Goal: Communication & Community: Participate in discussion

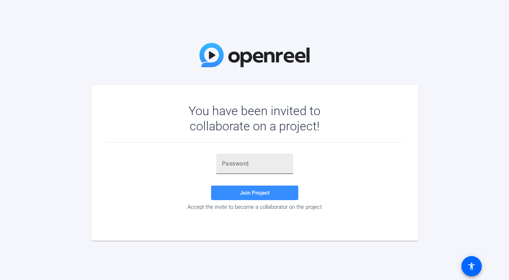
click at [228, 157] on div at bounding box center [254, 164] width 65 height 20
paste input "Mqb&b,"
type input "Mqb&b,"
click at [233, 192] on span at bounding box center [254, 192] width 87 height 17
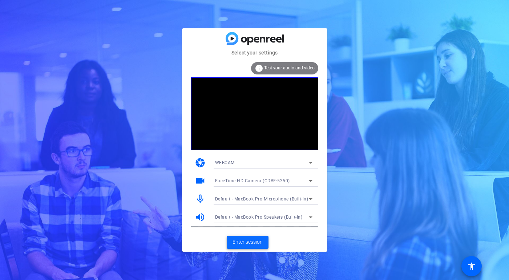
click at [249, 246] on span at bounding box center [248, 242] width 42 height 17
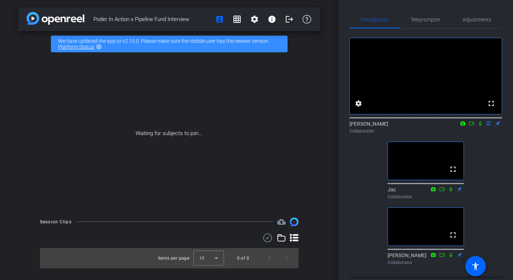
click at [480, 126] on icon at bounding box center [480, 123] width 6 height 5
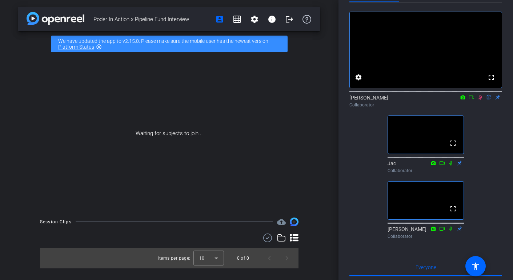
scroll to position [21, 0]
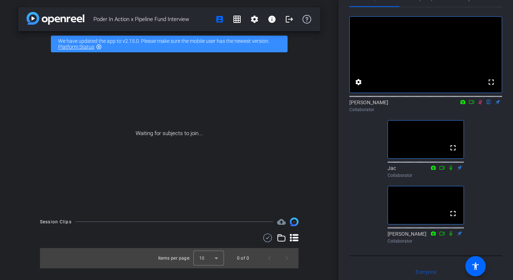
click at [459, 170] on icon at bounding box center [459, 167] width 5 height 5
click at [461, 170] on icon at bounding box center [459, 167] width 6 height 5
click at [453, 152] on mat-icon "fullscreen" at bounding box center [453, 148] width 9 height 9
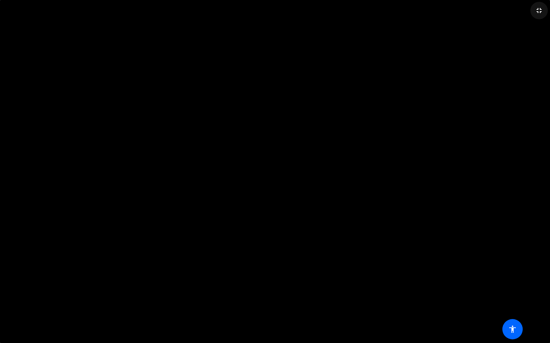
click at [509, 10] on mat-icon "fullscreen_exit" at bounding box center [538, 10] width 9 height 9
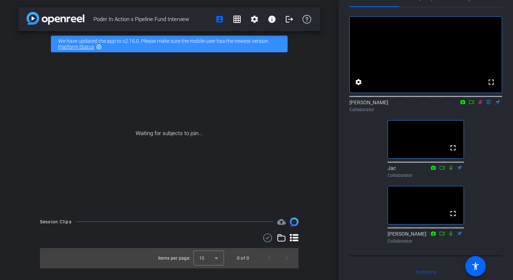
click at [460, 236] on icon at bounding box center [459, 233] width 5 height 5
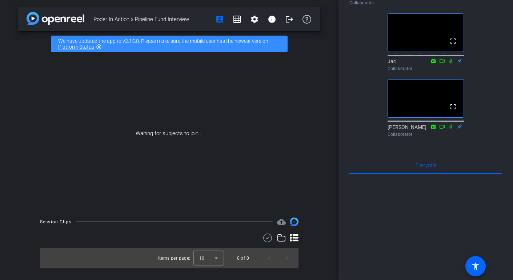
scroll to position [0, 0]
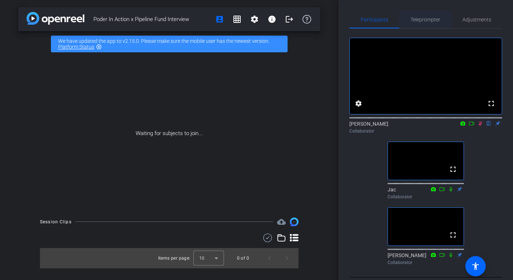
click at [431, 20] on span "Teleprompter" at bounding box center [425, 19] width 30 height 5
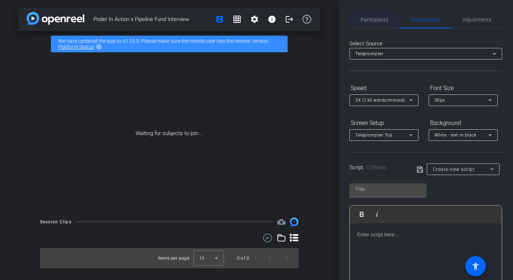
click at [375, 19] on span "Participants" at bounding box center [375, 19] width 28 height 5
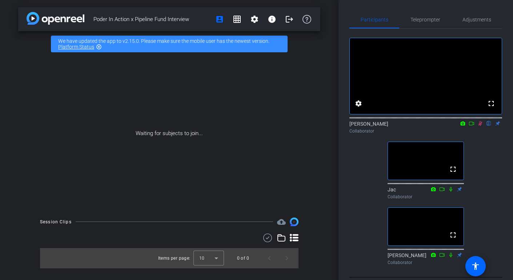
click at [498, 134] on div "[PERSON_NAME] flip Collaborator" at bounding box center [425, 127] width 153 height 14
click at [498, 132] on div "[PERSON_NAME] flip Collaborator" at bounding box center [425, 127] width 153 height 14
click at [359, 108] on mat-icon "settings" at bounding box center [358, 103] width 9 height 9
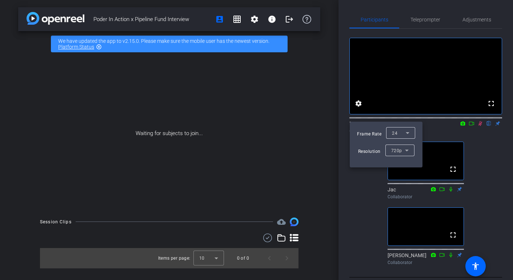
click at [345, 105] on div at bounding box center [256, 140] width 513 height 280
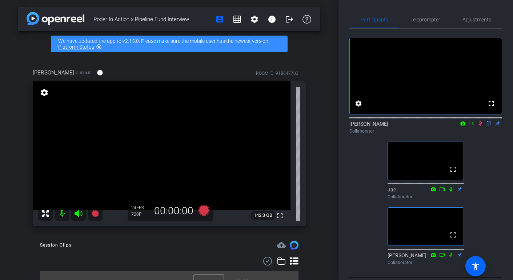
click at [479, 126] on icon at bounding box center [480, 123] width 6 height 5
click at [480, 126] on icon at bounding box center [480, 123] width 3 height 5
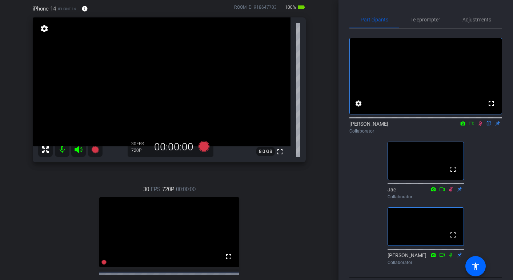
scroll to position [58, 0]
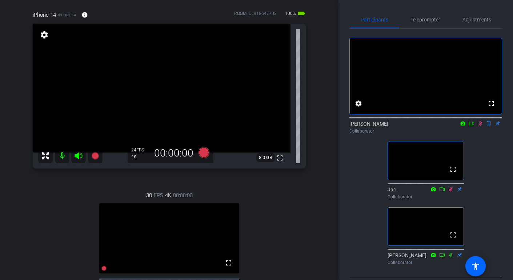
click at [480, 126] on icon at bounding box center [480, 123] width 6 height 5
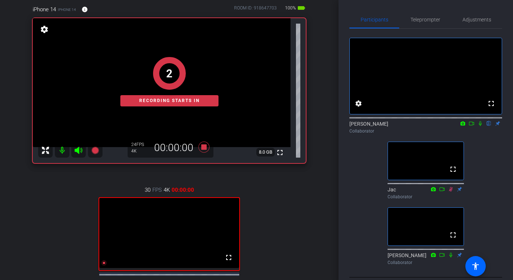
scroll to position [65, 0]
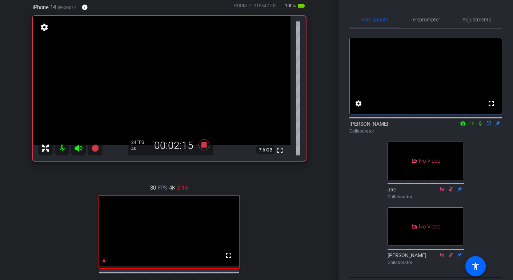
click at [471, 126] on icon at bounding box center [471, 123] width 6 height 5
click at [488, 126] on icon at bounding box center [489, 123] width 6 height 5
click at [488, 126] on icon at bounding box center [489, 123] width 4 height 5
click at [488, 126] on icon at bounding box center [489, 123] width 6 height 5
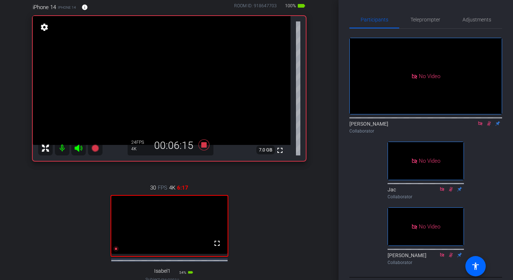
click at [489, 126] on icon at bounding box center [489, 123] width 6 height 5
click at [491, 126] on icon at bounding box center [489, 123] width 6 height 5
click at [489, 126] on icon at bounding box center [489, 123] width 4 height 5
click at [488, 127] on mat-icon at bounding box center [488, 123] width 9 height 7
click at [487, 126] on icon at bounding box center [489, 123] width 6 height 5
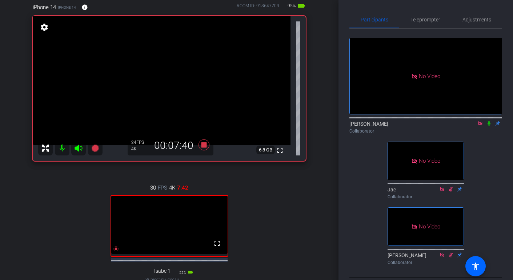
click at [488, 126] on icon at bounding box center [489, 123] width 6 height 5
click at [489, 126] on icon at bounding box center [489, 123] width 6 height 5
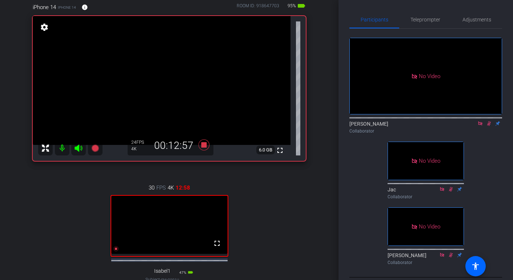
click at [487, 126] on icon at bounding box center [489, 123] width 6 height 5
click at [489, 126] on icon at bounding box center [489, 123] width 6 height 5
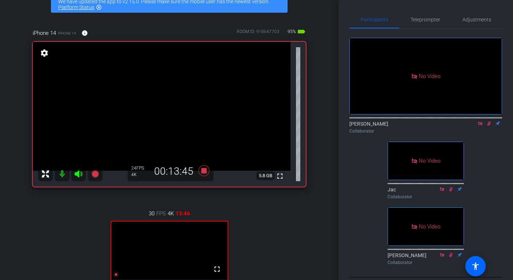
scroll to position [42, 0]
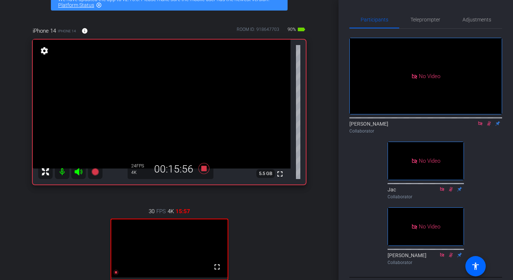
click at [490, 126] on icon at bounding box center [489, 123] width 6 height 5
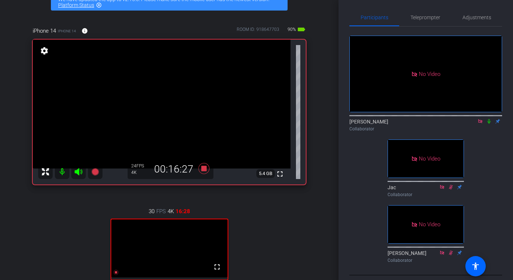
scroll to position [57, 0]
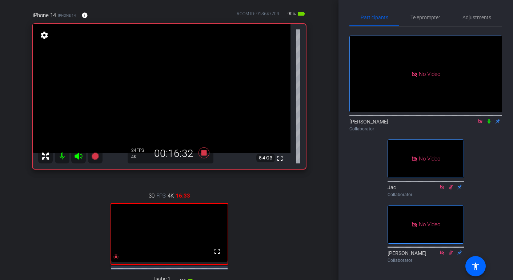
click at [488, 124] on icon at bounding box center [489, 121] width 6 height 5
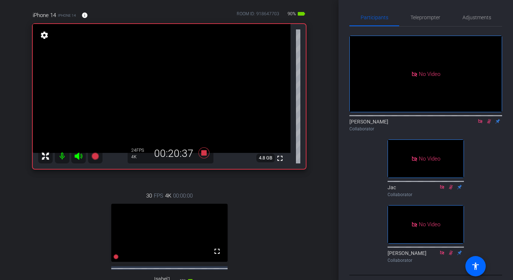
click at [490, 124] on icon at bounding box center [489, 121] width 6 height 5
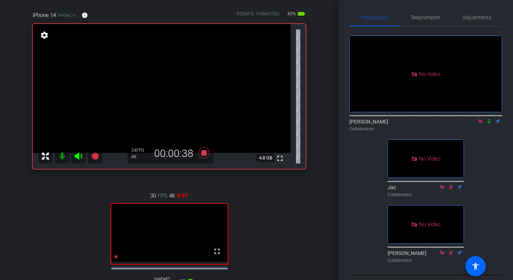
click at [489, 124] on icon at bounding box center [488, 121] width 3 height 5
click at [489, 124] on icon at bounding box center [489, 121] width 4 height 5
click at [489, 124] on icon at bounding box center [489, 121] width 6 height 5
click at [489, 124] on icon at bounding box center [489, 121] width 4 height 5
click at [489, 124] on icon at bounding box center [489, 121] width 6 height 5
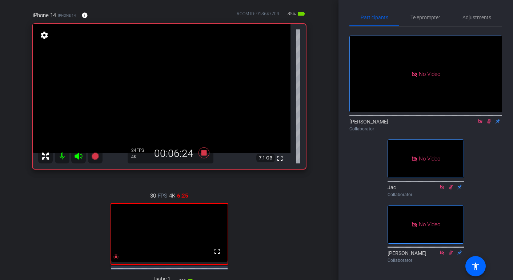
click at [487, 124] on icon at bounding box center [489, 121] width 4 height 5
click at [489, 124] on icon at bounding box center [489, 121] width 6 height 5
click at [487, 124] on icon at bounding box center [489, 121] width 4 height 5
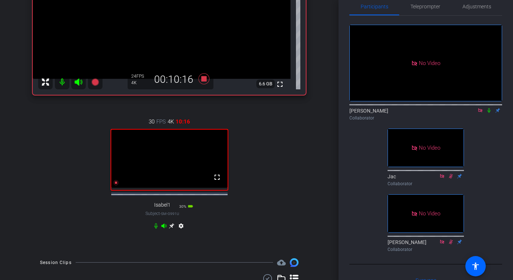
scroll to position [12, 0]
click at [481, 114] on icon at bounding box center [480, 111] width 6 height 5
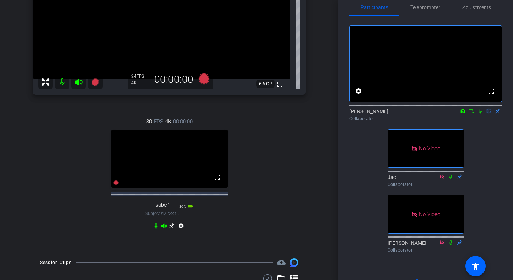
scroll to position [11, 0]
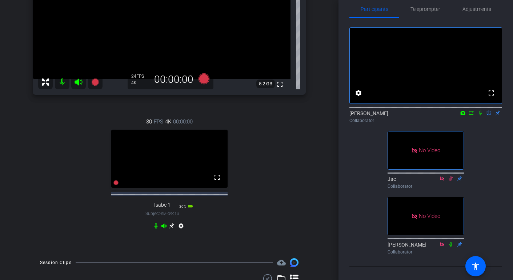
click at [479, 116] on icon at bounding box center [480, 113] width 3 height 5
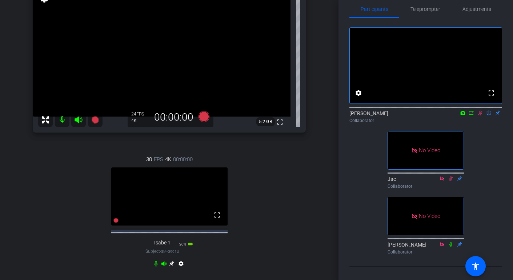
scroll to position [90, 0]
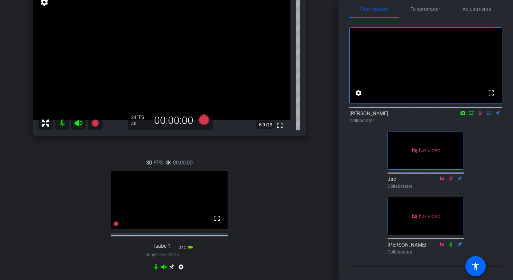
click at [481, 116] on icon at bounding box center [480, 112] width 6 height 5
click at [480, 116] on icon at bounding box center [480, 112] width 6 height 5
